Goal: Information Seeking & Learning: Learn about a topic

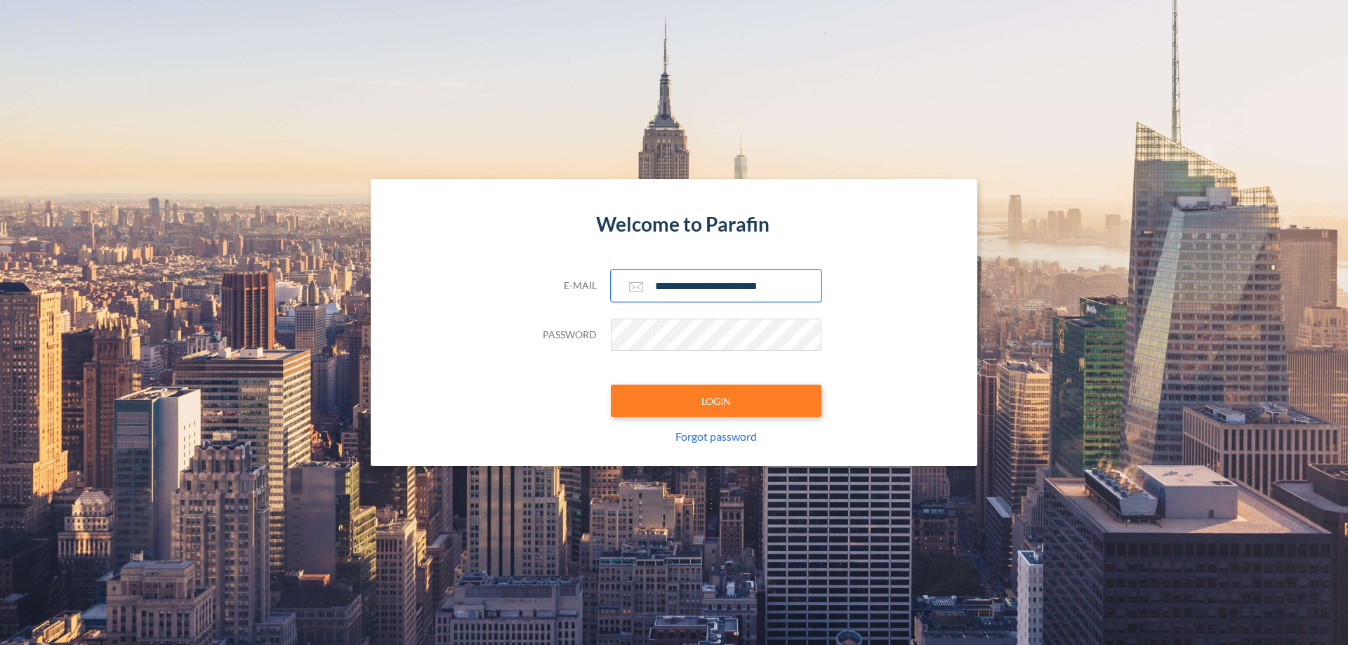
type input "**********"
click at [716, 401] on button "LOGIN" at bounding box center [716, 401] width 211 height 32
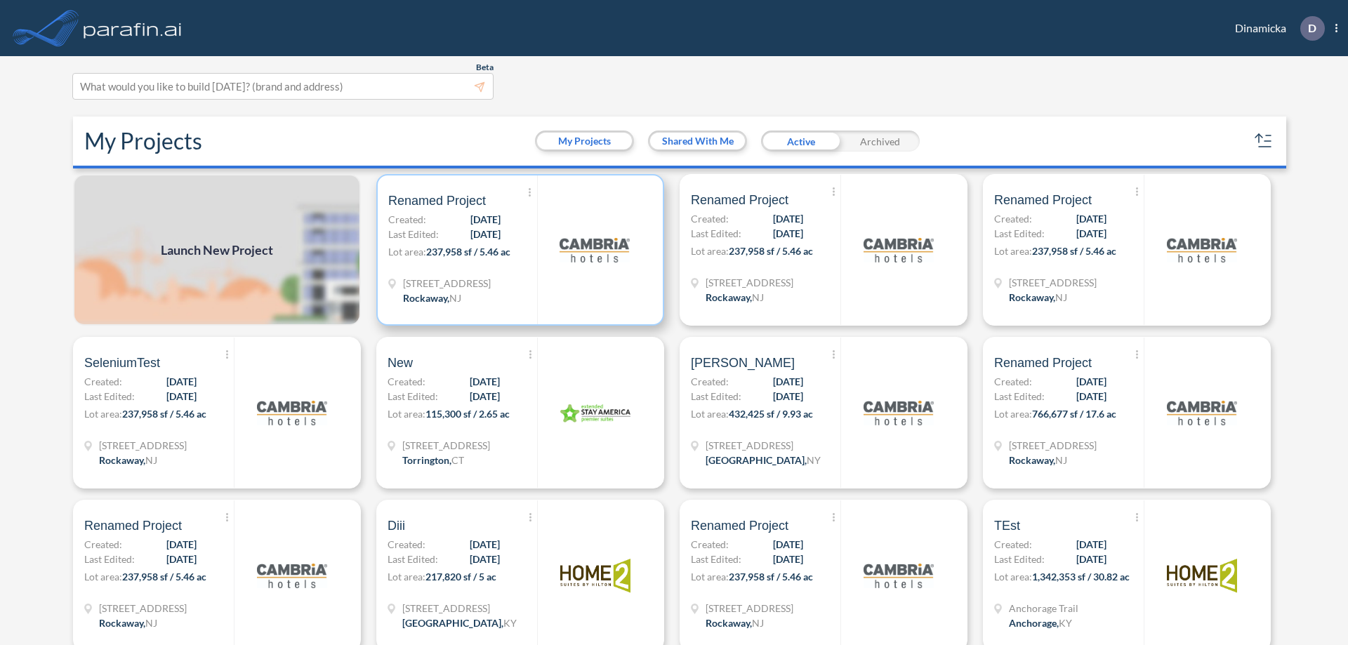
scroll to position [4, 0]
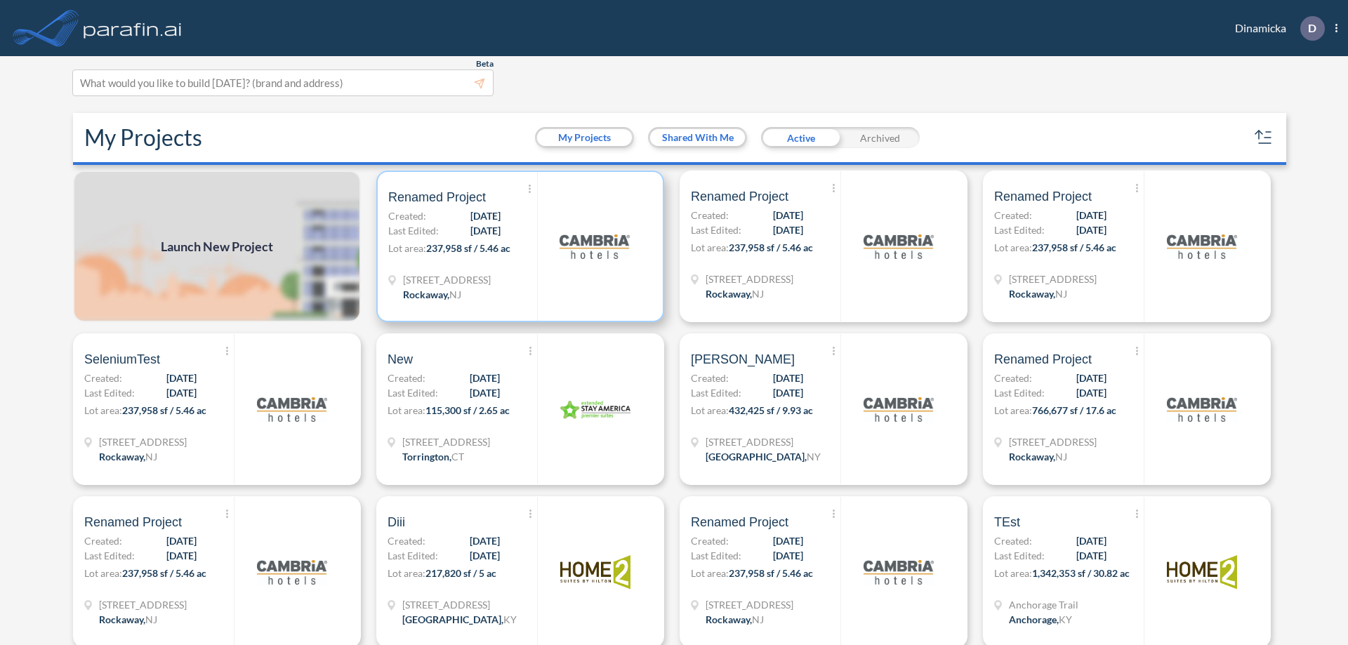
click at [518, 247] on p "Lot area: 237,958 sf / 5.46 ac" at bounding box center [462, 251] width 149 height 20
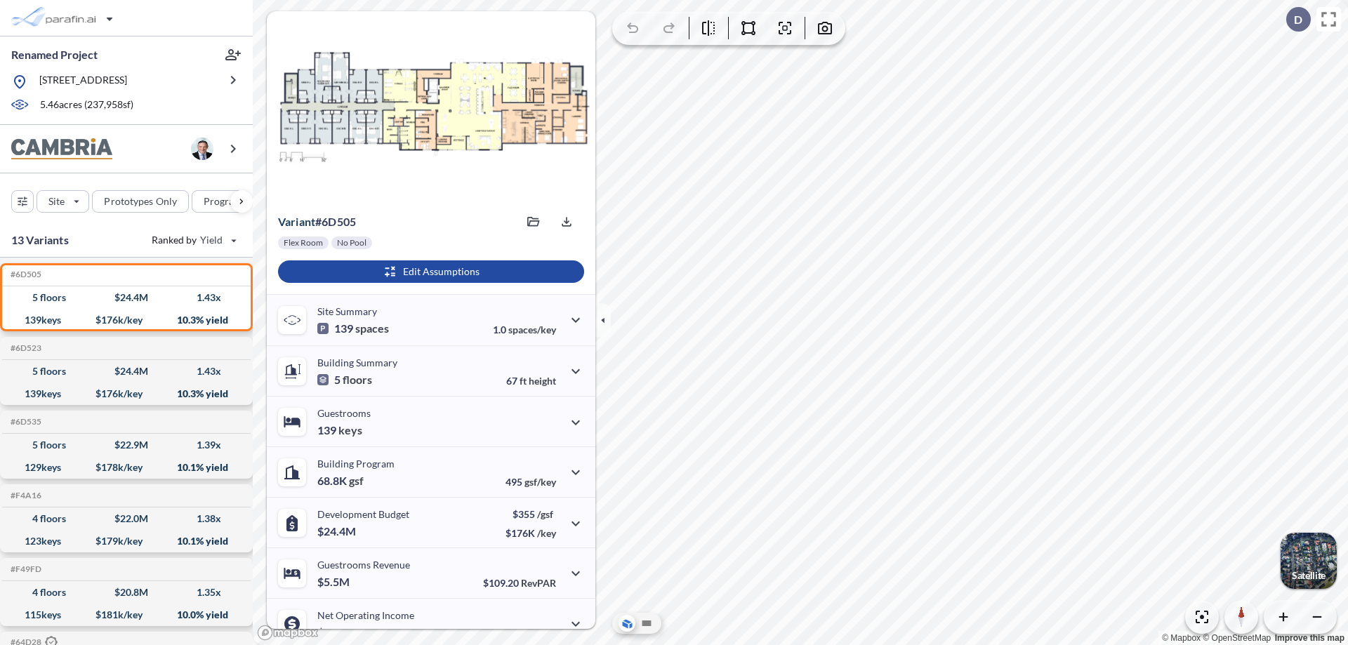
scroll to position [71, 0]
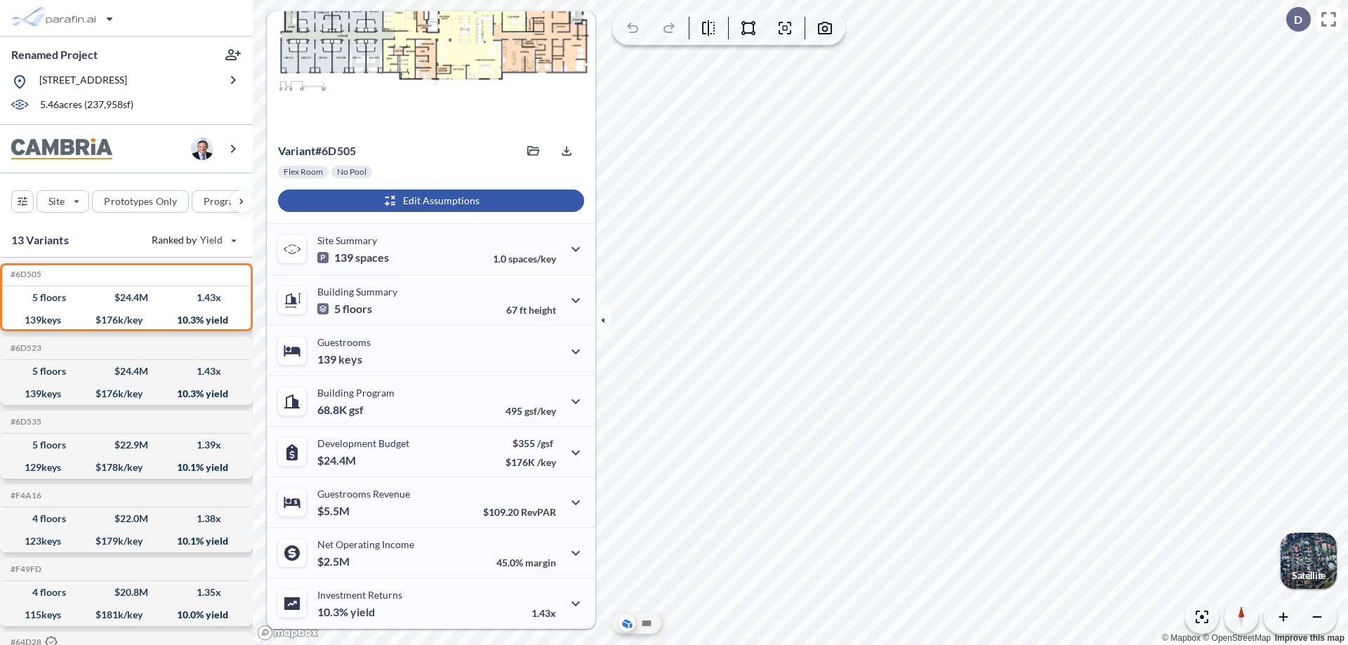
click at [429, 201] on div "button" at bounding box center [431, 201] width 306 height 22
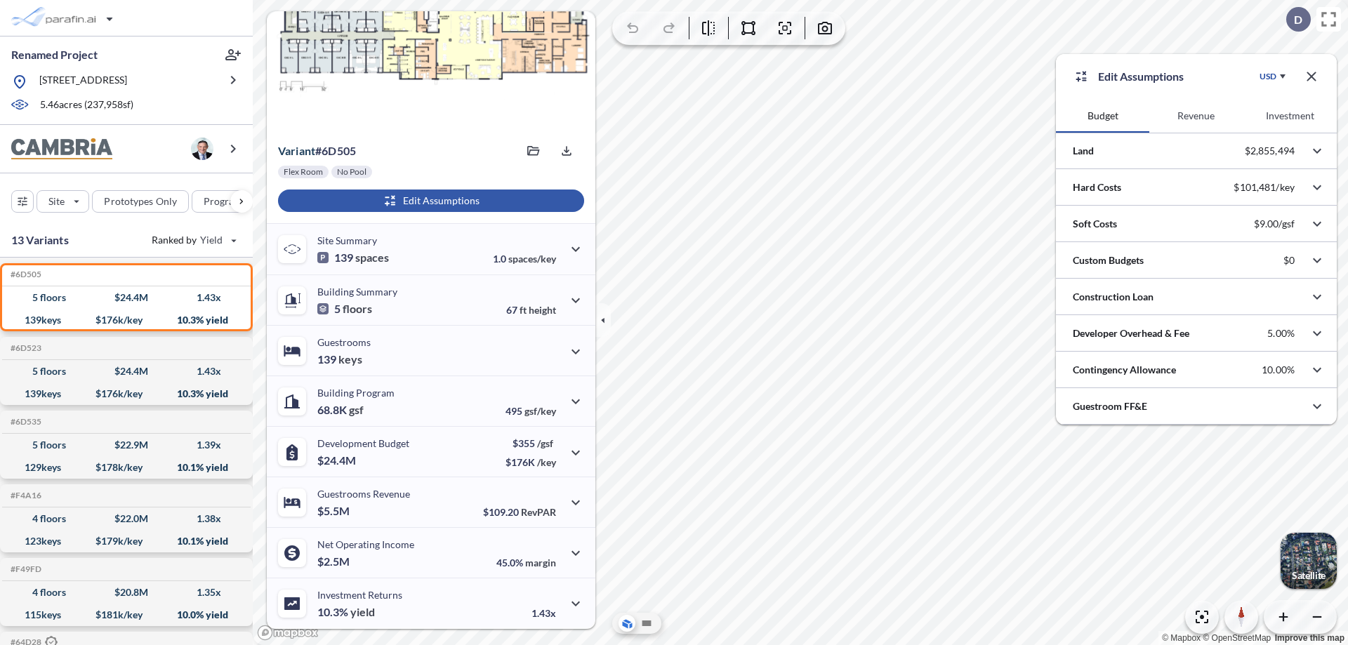
click at [1196, 116] on button "Revenue" at bounding box center [1196, 116] width 93 height 34
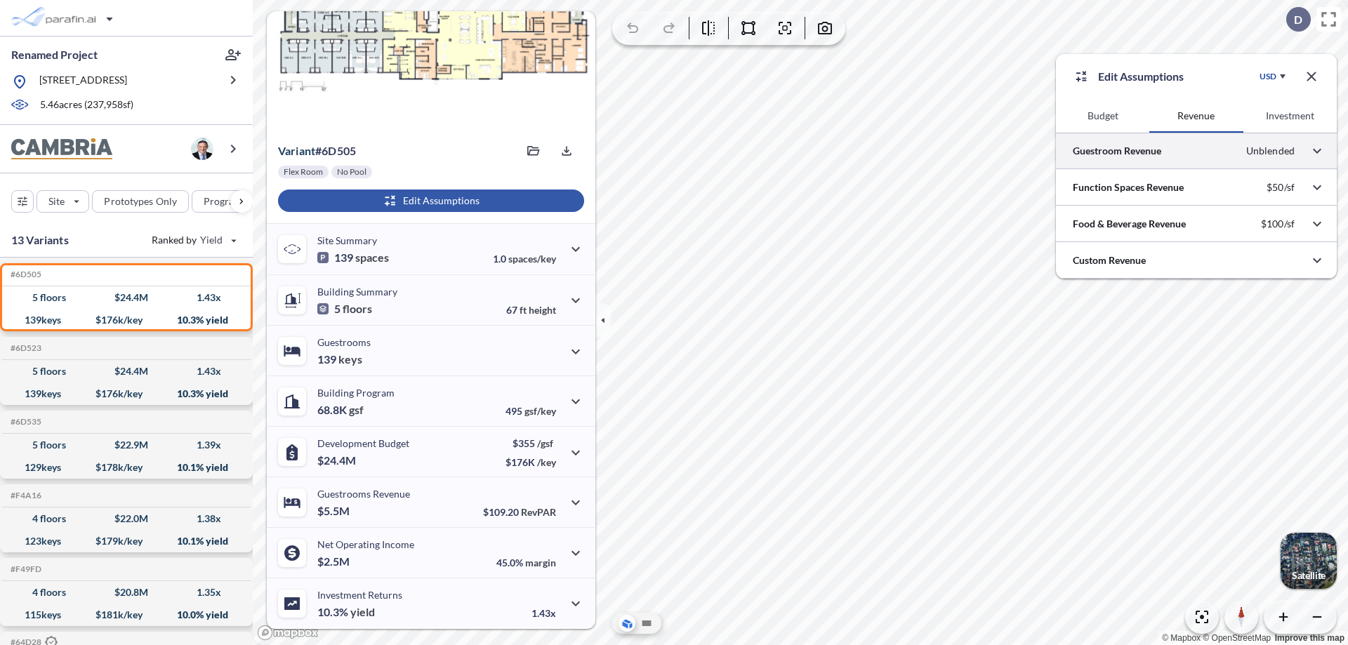
click at [1197, 151] on div at bounding box center [1196, 151] width 281 height 36
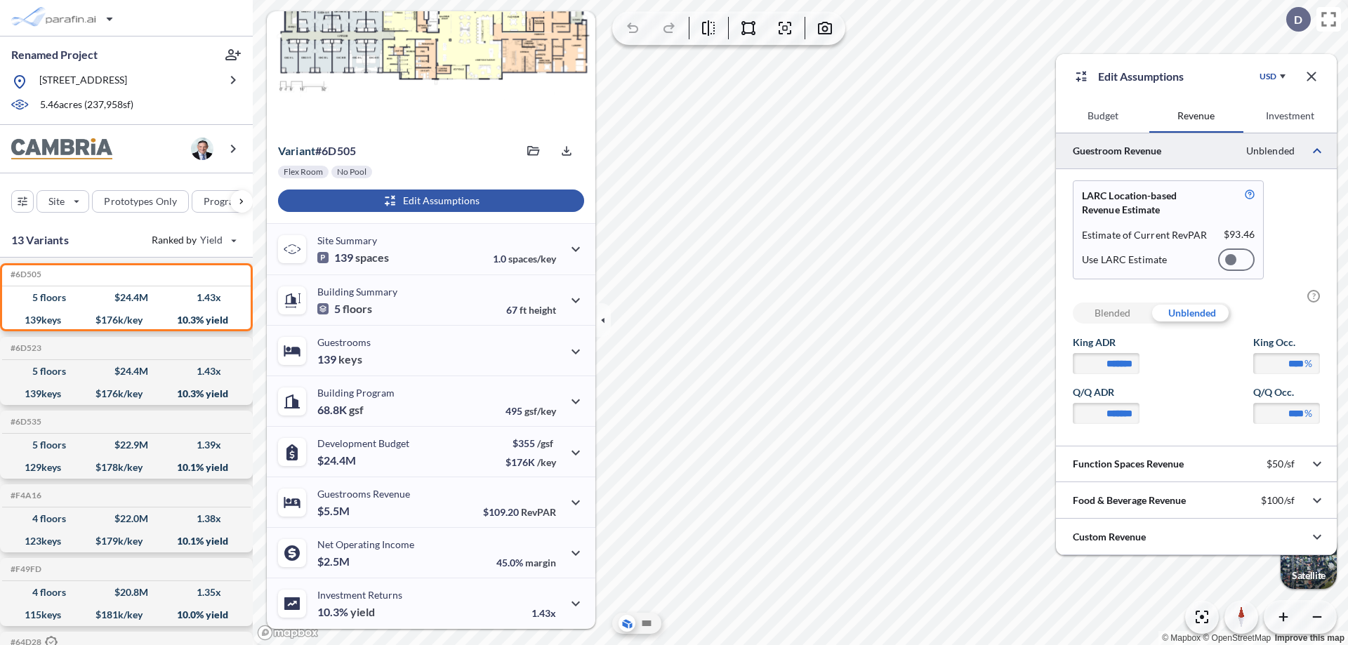
click at [1237, 260] on div at bounding box center [1237, 260] width 37 height 22
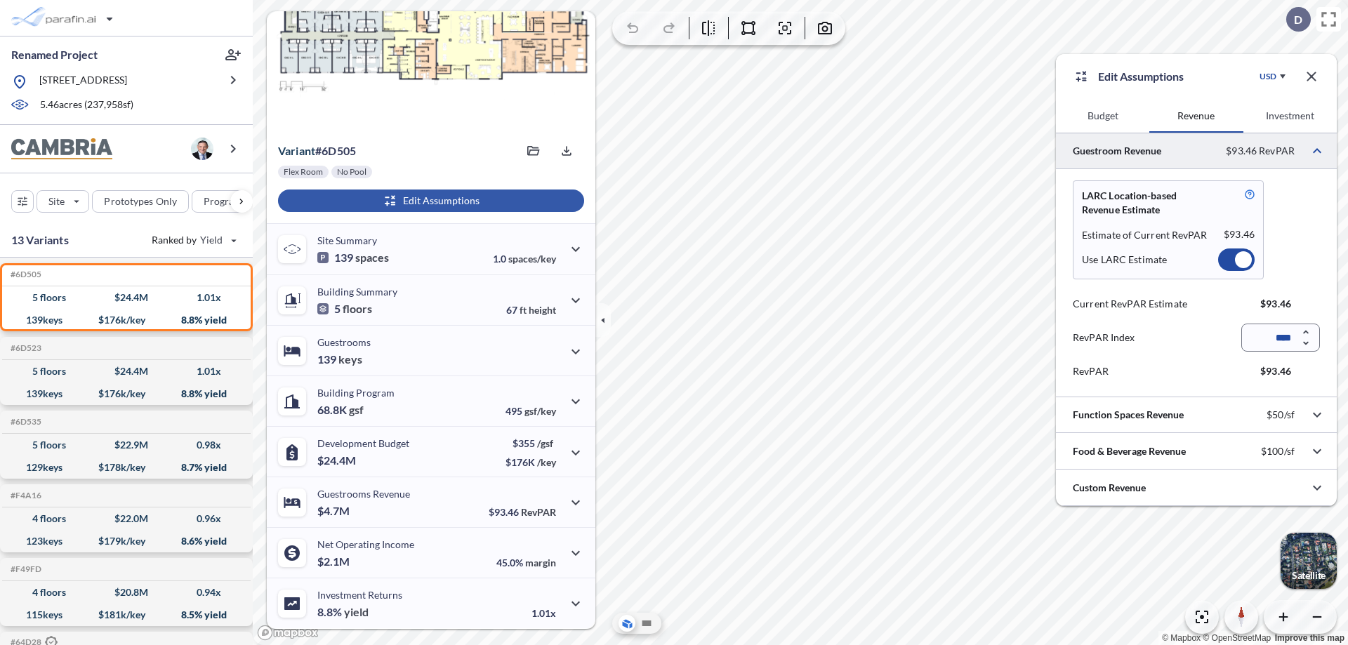
scroll to position [63, 0]
